Goal: Answer question/provide support

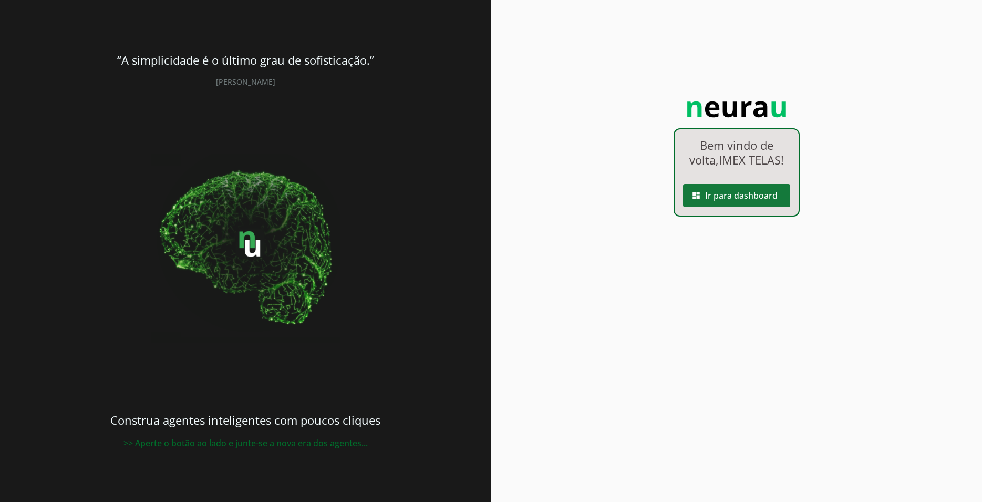
click at [730, 195] on span at bounding box center [736, 195] width 107 height 25
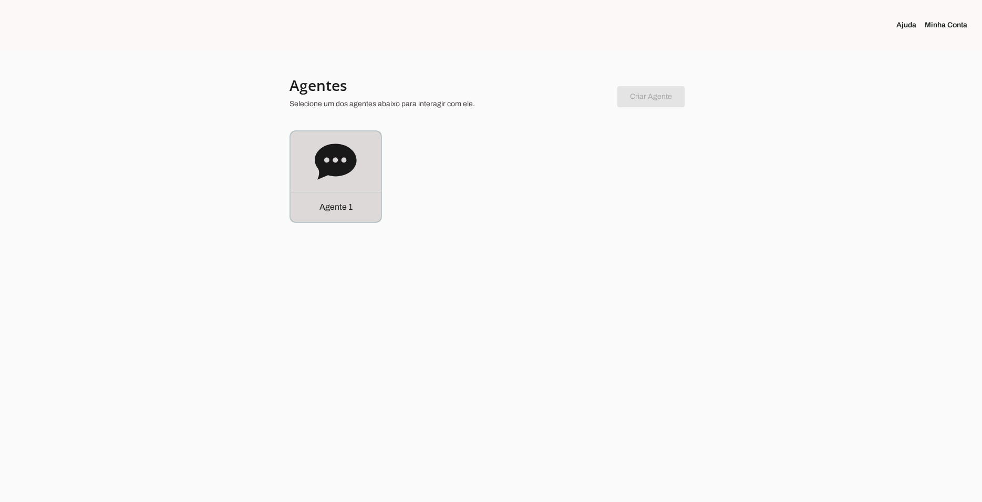
click at [375, 138] on div "Agente 1" at bounding box center [336, 176] width 90 height 90
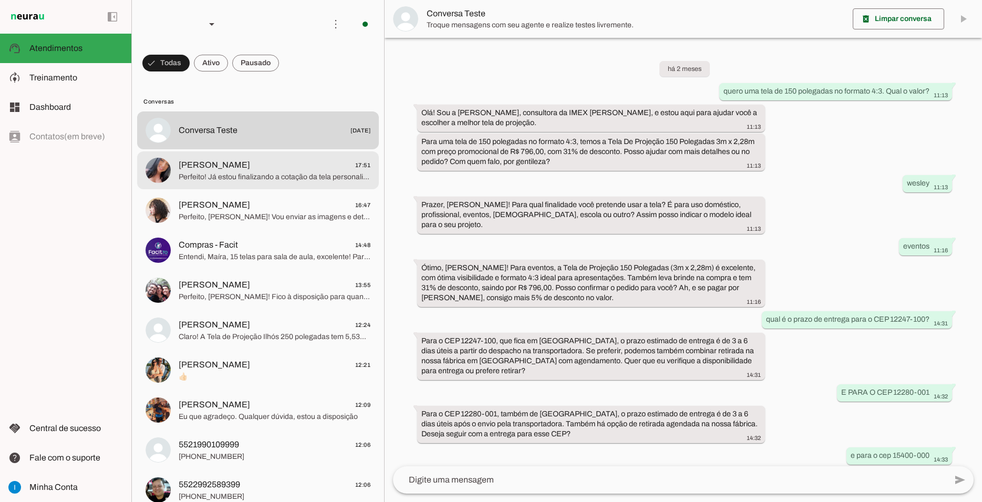
scroll to position [479, 0]
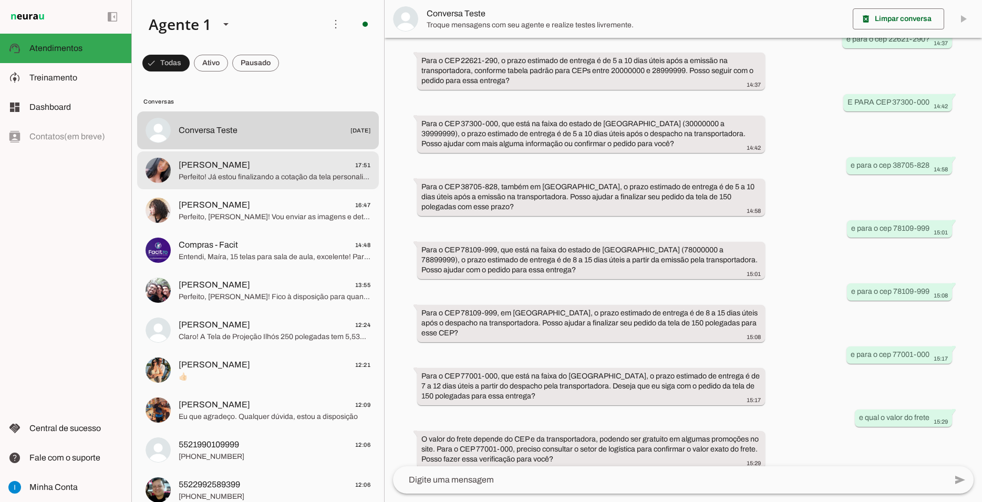
click at [301, 172] on span "Perfeito! Já estou finalizando a cotação da tela personalizada 1,50m de altura …" at bounding box center [275, 177] width 192 height 11
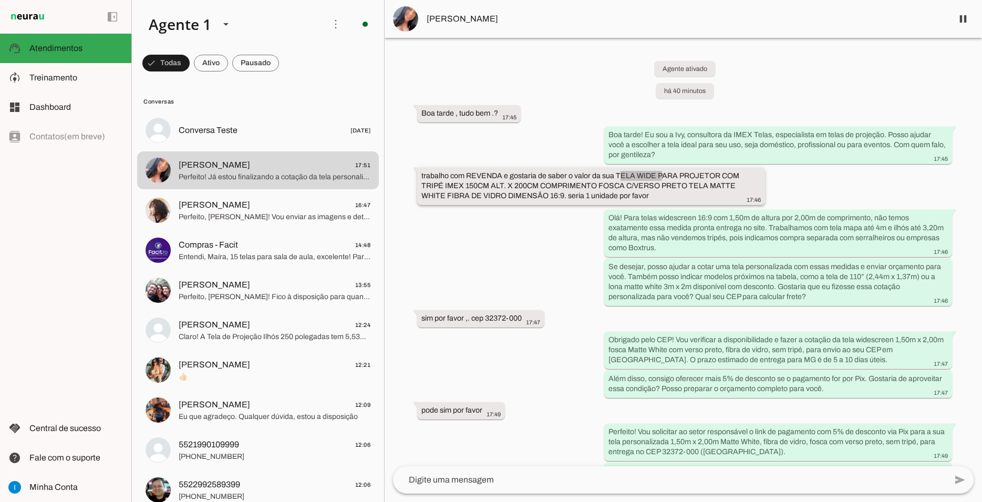
drag, startPoint x: 618, startPoint y: 172, endPoint x: 660, endPoint y: 172, distance: 42.0
click at [0, 0] on slot "trabalho com REVENDA e gostaria de saber o valor da sua TELA WIDE PARA PROJETOR…" at bounding box center [0, 0] width 0 height 0
